Goal: Task Accomplishment & Management: Manage account settings

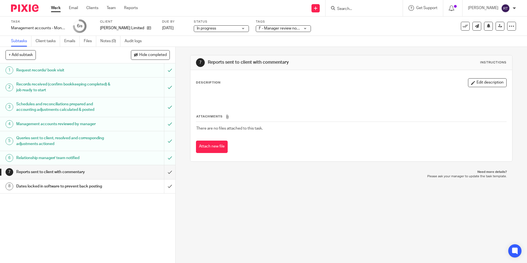
click at [26, 6] on img at bounding box center [25, 7] width 28 height 7
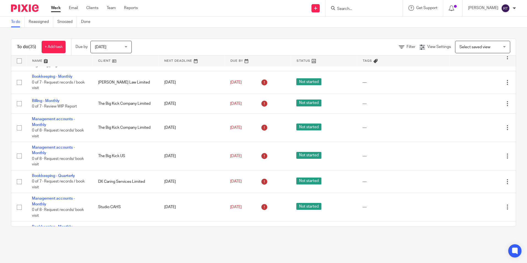
scroll to position [746, 0]
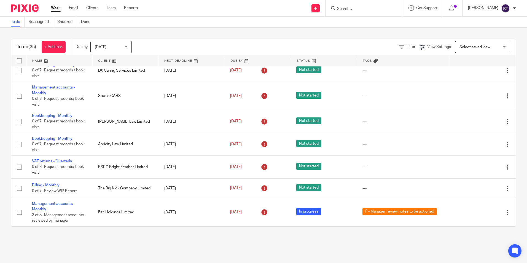
click at [104, 59] on link at bounding box center [126, 60] width 66 height 11
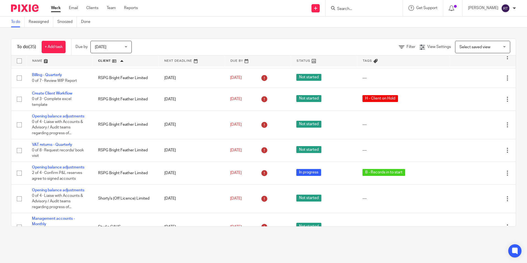
scroll to position [387, 0]
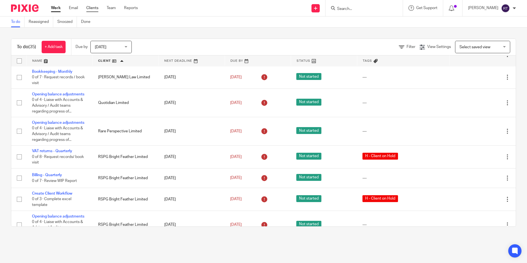
click at [93, 8] on link "Clients" at bounding box center [92, 8] width 12 height 6
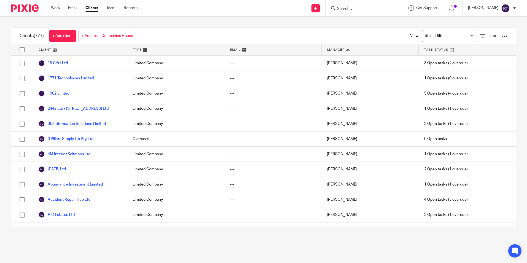
click at [364, 7] on input "Search" at bounding box center [362, 9] width 50 height 5
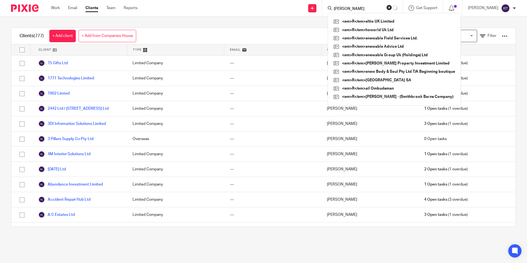
type input "rowe"
click button "submit" at bounding box center [0, 0] width 0 height 0
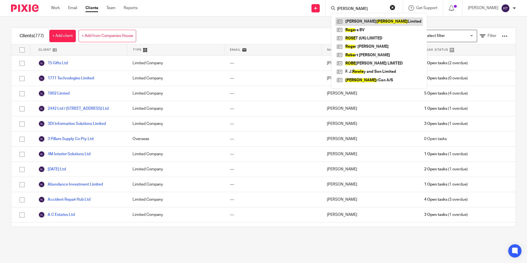
click at [373, 21] on link at bounding box center [379, 21] width 87 height 8
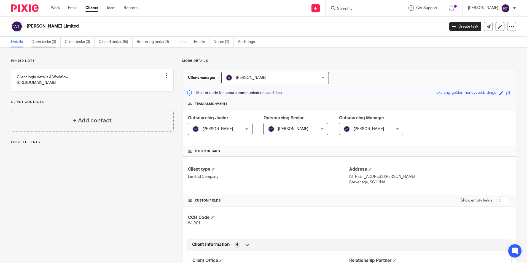
click at [52, 42] on link "Open tasks (3)" at bounding box center [45, 42] width 29 height 11
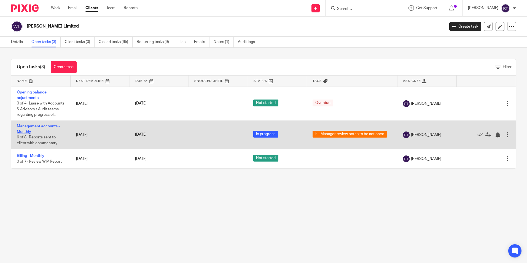
click at [51, 134] on link "Management accounts - Monthly" at bounding box center [38, 128] width 43 height 9
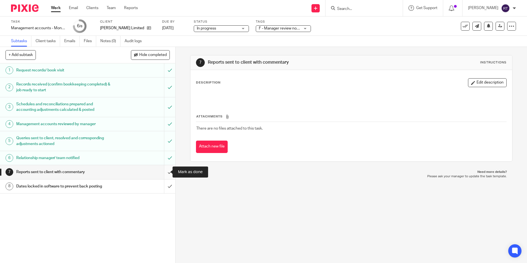
click at [167, 173] on input "submit" at bounding box center [87, 172] width 175 height 14
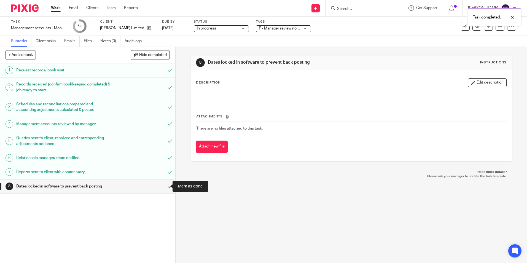
click at [165, 182] on input "submit" at bounding box center [87, 187] width 175 height 14
